Goal: Check status: Check status

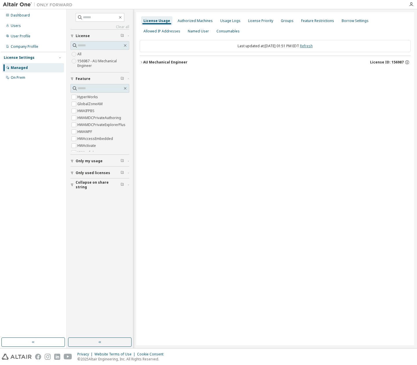
click at [313, 46] on link "Refresh" at bounding box center [306, 45] width 13 height 5
click at [143, 62] on icon "button" at bounding box center [141, 62] width 3 height 3
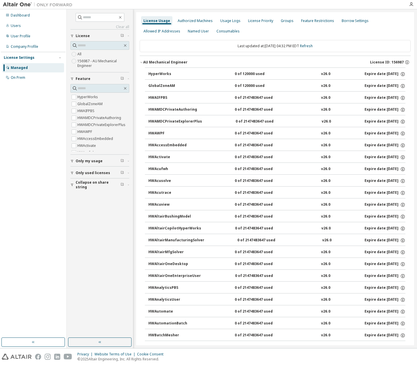
click at [72, 161] on icon "button" at bounding box center [71, 160] width 3 height 3
click at [230, 21] on div "Usage Logs" at bounding box center [230, 21] width 20 height 5
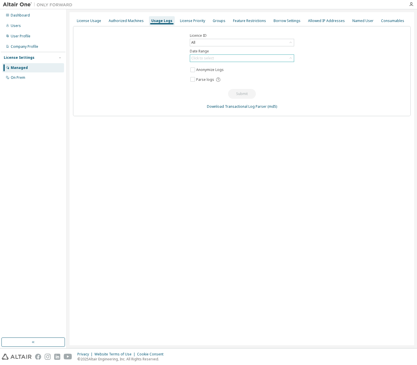
click at [218, 58] on div "Click to select" at bounding box center [242, 58] width 104 height 7
click at [209, 74] on li "Last 30 days" at bounding box center [241, 75] width 103 height 8
click at [241, 92] on button "Submit" at bounding box center [242, 94] width 28 height 10
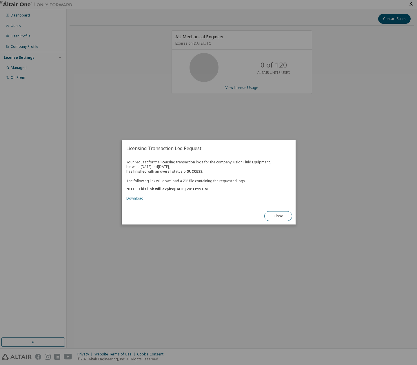
click at [133, 198] on link "Download" at bounding box center [134, 198] width 17 height 5
click at [278, 218] on button "Close" at bounding box center [278, 216] width 28 height 10
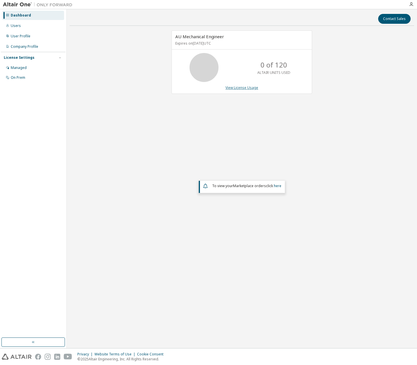
click at [246, 90] on link "View License Usage" at bounding box center [241, 87] width 33 height 5
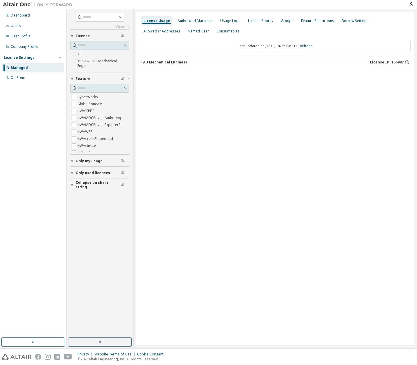
click at [142, 62] on icon "button" at bounding box center [141, 62] width 3 height 3
